Goal: Task Accomplishment & Management: Use online tool/utility

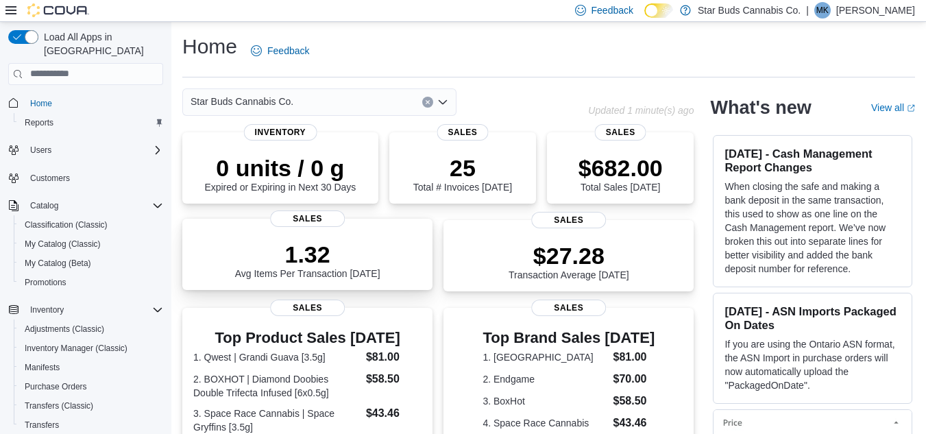
scroll to position [69, 0]
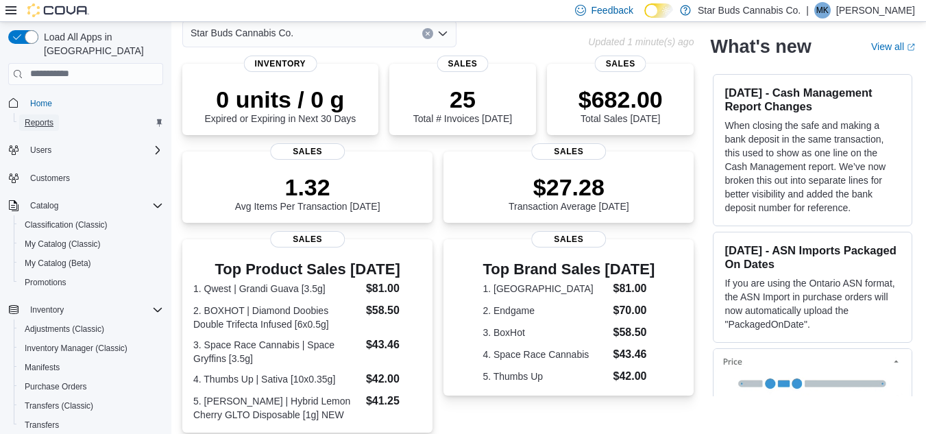
click at [37, 117] on span "Reports" at bounding box center [39, 122] width 29 height 11
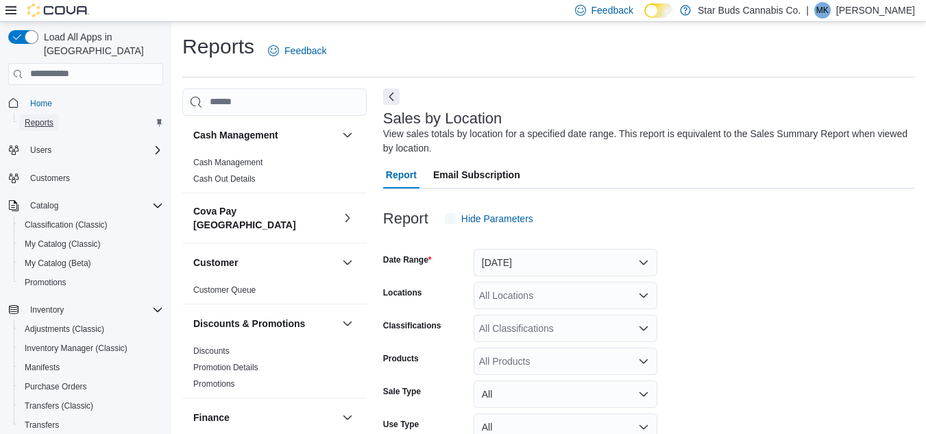
scroll to position [46, 0]
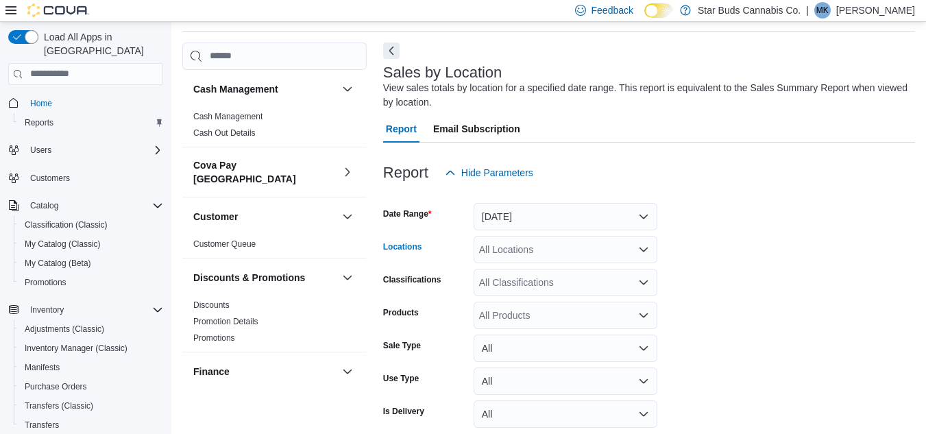
click at [584, 259] on div "All Locations" at bounding box center [566, 249] width 184 height 27
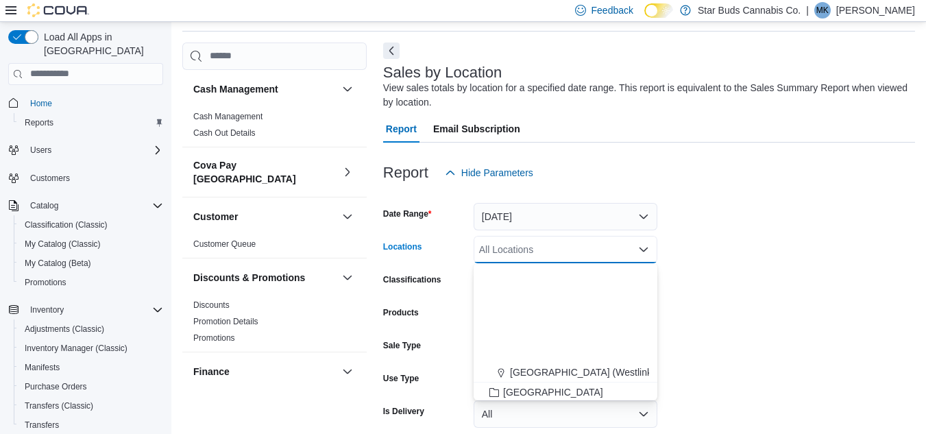
scroll to position [137, 0]
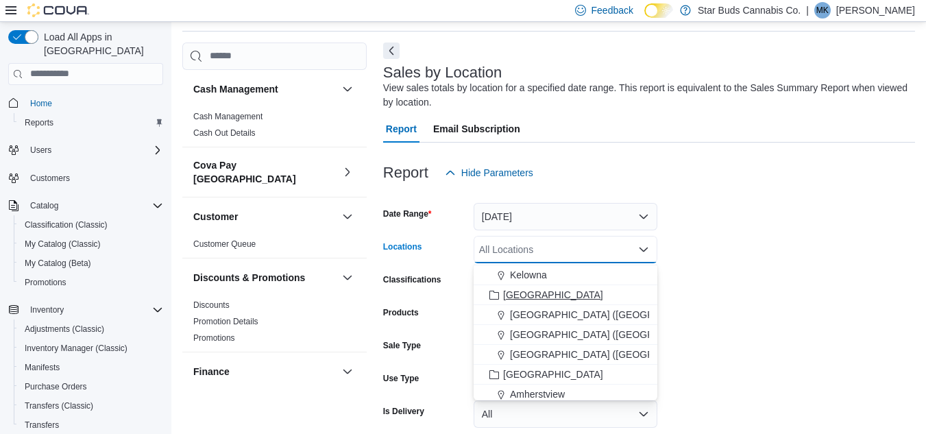
click at [535, 299] on span "[GEOGRAPHIC_DATA]" at bounding box center [553, 295] width 100 height 14
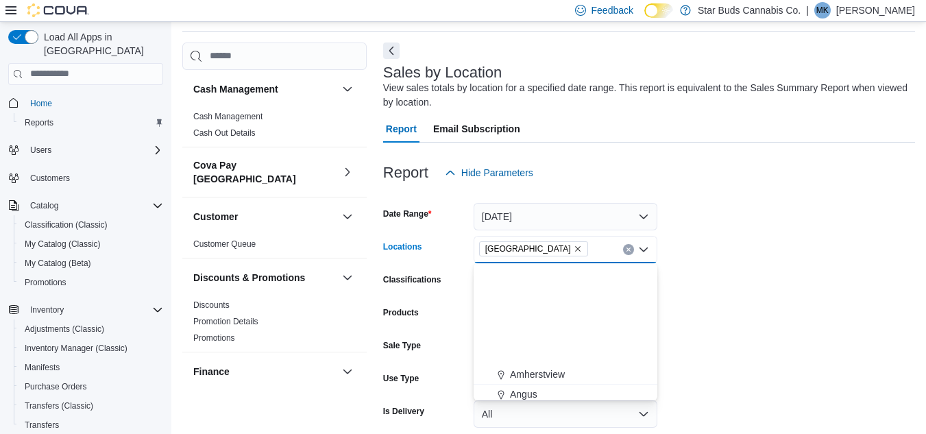
scroll to position [274, 0]
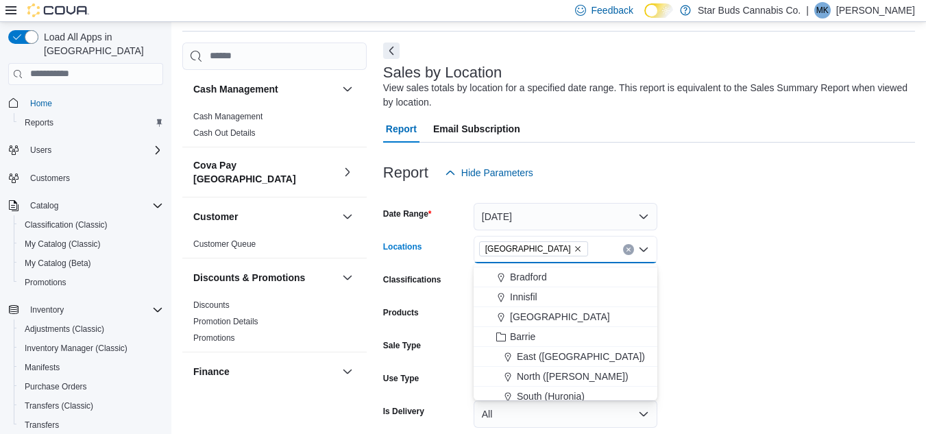
click at [712, 338] on form "Date Range [DATE] Locations [GEOGRAPHIC_DATA] Combo box. Selected. [GEOGRAPHIC_…" at bounding box center [649, 327] width 532 height 280
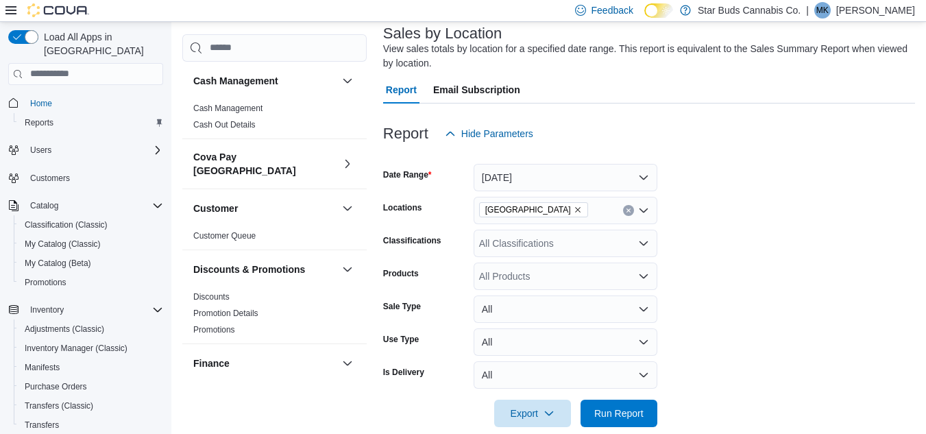
scroll to position [106, 0]
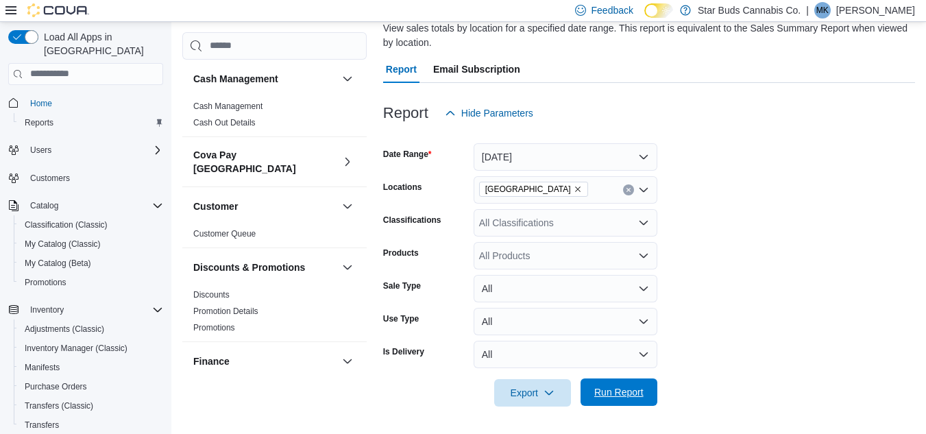
click at [627, 386] on span "Run Report" at bounding box center [619, 392] width 49 height 14
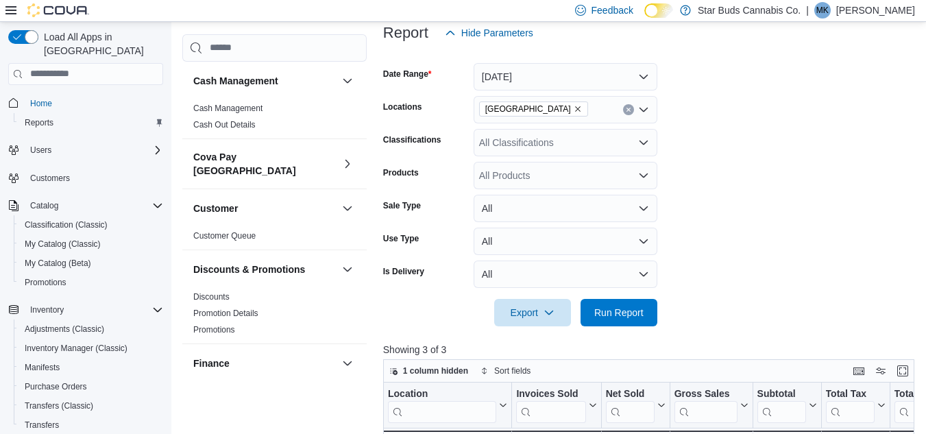
scroll to position [174, 0]
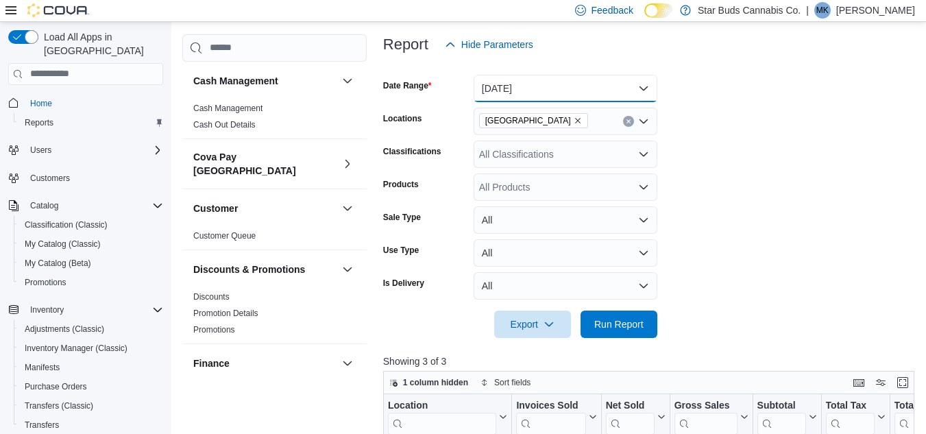
click at [645, 89] on button "[DATE]" at bounding box center [566, 88] width 184 height 27
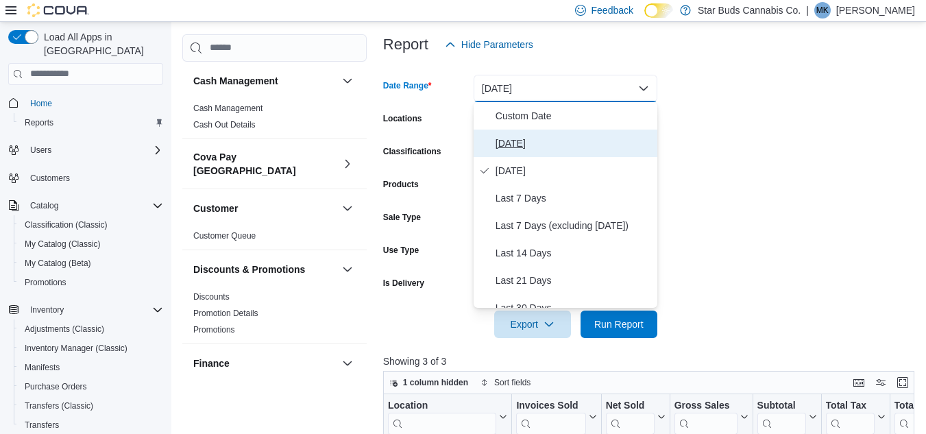
click at [546, 144] on span "[DATE]" at bounding box center [574, 143] width 156 height 16
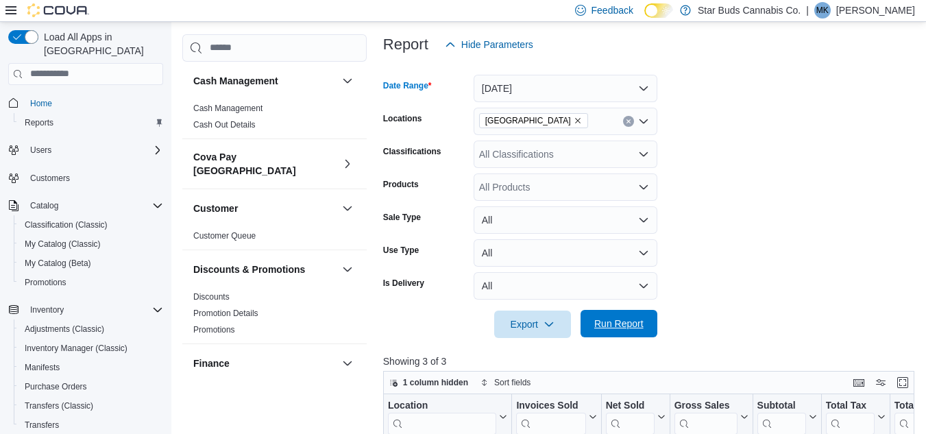
click at [635, 330] on span "Run Report" at bounding box center [619, 324] width 49 height 14
